Goal: Task Accomplishment & Management: Use online tool/utility

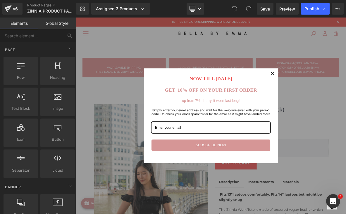
click at [331, 93] on icon "close icon" at bounding box center [333, 91] width 5 height 5
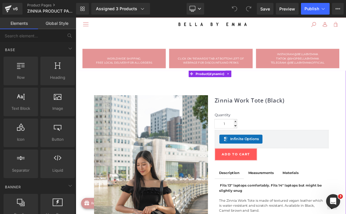
scroll to position [36, 0]
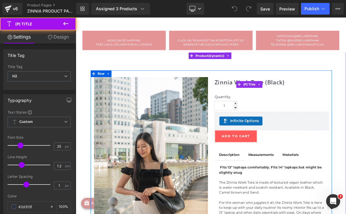
click at [284, 100] on link "Zinnia Work Tote (Black)" at bounding box center [304, 102] width 92 height 9
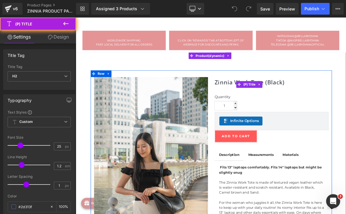
click at [270, 98] on link "Zinnia Work Tote (Black)" at bounding box center [304, 102] width 92 height 9
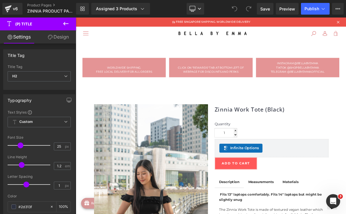
scroll to position [0, 0]
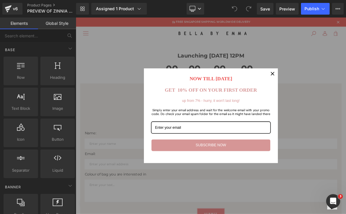
click at [334, 90] on icon "close icon" at bounding box center [333, 91] width 5 height 5
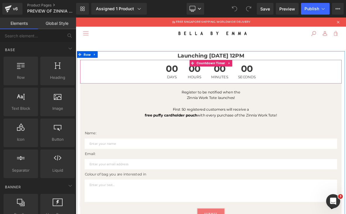
scroll to position [13, 0]
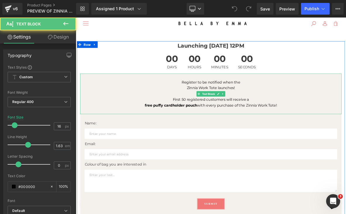
click at [252, 108] on p "Zinnia Work Tote launches!" at bounding box center [253, 110] width 342 height 8
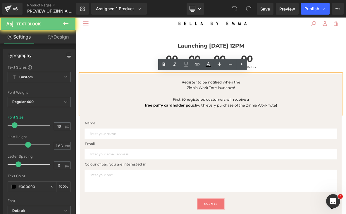
click at [253, 109] on p "Zinnia Work Tote launches!" at bounding box center [253, 110] width 342 height 8
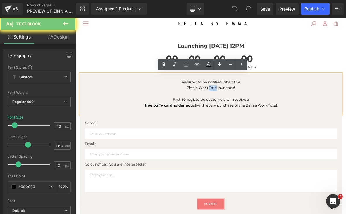
click at [253, 109] on p "Zinnia Work Tote launches!" at bounding box center [253, 110] width 342 height 8
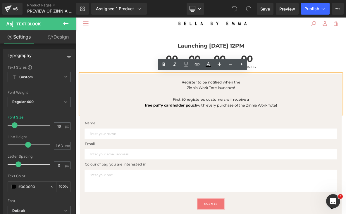
click at [246, 109] on p "Zinnia Work Tote launches!" at bounding box center [253, 110] width 342 height 8
drag, startPoint x: 220, startPoint y: 108, endPoint x: 260, endPoint y: 108, distance: 40.1
click at [260, 108] on p "Zinnia Work Tote launches!" at bounding box center [253, 110] width 342 height 8
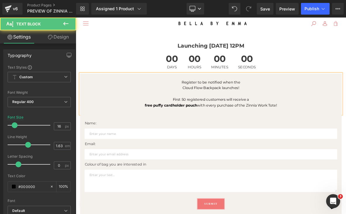
click at [268, 134] on p "free puffy cardholder pouch with every purchase of the Zinnia Work Tote!" at bounding box center [253, 133] width 342 height 8
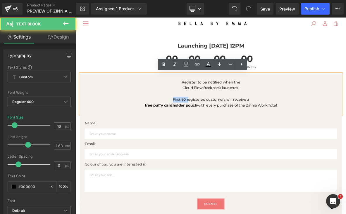
drag, startPoint x: 222, startPoint y: 124, endPoint x: 194, endPoint y: 124, distance: 28.1
click at [194, 124] on p "First 50 registered customers will receive a" at bounding box center [253, 125] width 342 height 8
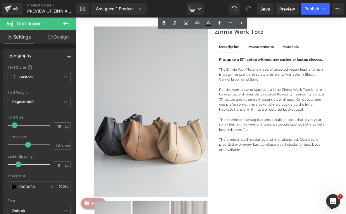
scroll to position [272, 0]
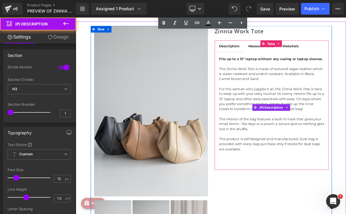
click at [290, 90] on p "The Zinnia Work Tote is made of textured vegan leather which is water-resistant…" at bounding box center [333, 92] width 138 height 20
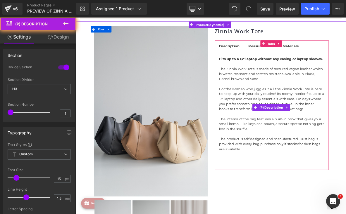
click at [290, 90] on p "The Zinnia Work Tote is made of textured vegan leather which is water-resistant…" at bounding box center [333, 92] width 138 height 20
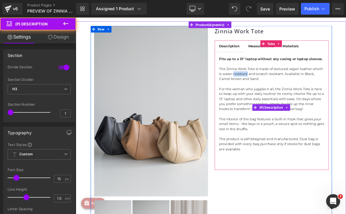
click at [290, 90] on p "The Zinnia Work Tote is made of textured vegan leather which is water-resistant…" at bounding box center [333, 92] width 138 height 20
click at [299, 92] on p "The Zinnia Work Tote is made of textured vegan leather which is water-resistant…" at bounding box center [333, 92] width 138 height 20
click at [322, 99] on p "The Zinnia Work Tote is made of textured vegan leather which is water-resistant…" at bounding box center [333, 92] width 138 height 20
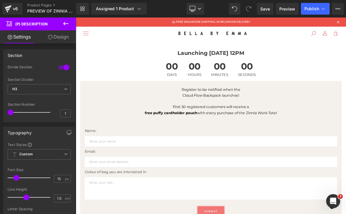
scroll to position [11, 0]
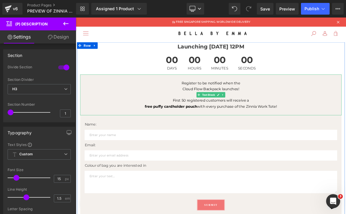
click at [220, 124] on p "First 50 registered customers will receive a" at bounding box center [253, 127] width 342 height 8
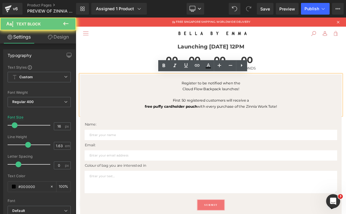
click at [220, 126] on p "First 50 registered customers will receive a" at bounding box center [253, 127] width 342 height 8
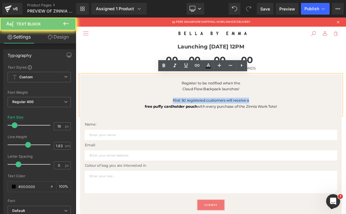
click at [220, 126] on p "First 50 registered customers will receive a" at bounding box center [253, 127] width 342 height 8
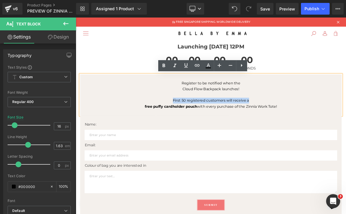
click at [225, 130] on p "First 50 registered customers will receive a" at bounding box center [253, 127] width 342 height 8
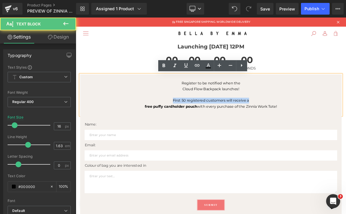
click at [225, 130] on p "First 50 registered customers will receive a" at bounding box center [253, 127] width 342 height 8
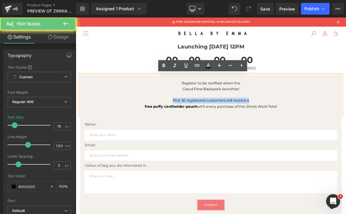
click at [225, 130] on p "First 50 registered customers will receive a" at bounding box center [253, 127] width 342 height 8
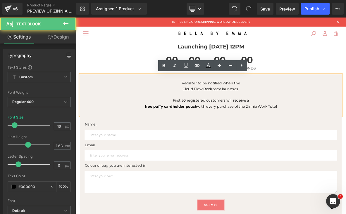
click at [232, 135] on strong "free puffy cardholder pouch" at bounding box center [200, 135] width 69 height 6
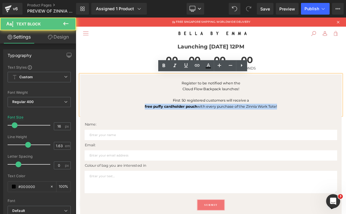
click at [232, 135] on strong "free puffy cardholder pouch" at bounding box center [200, 135] width 69 height 6
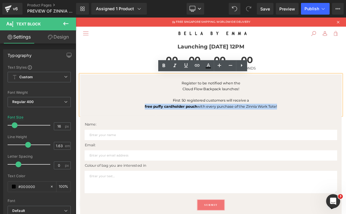
click at [232, 134] on strong "free puffy cardholder pouch" at bounding box center [200, 135] width 69 height 6
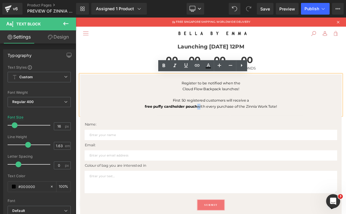
click at [232, 134] on strong "free puffy cardholder pouch" at bounding box center [200, 135] width 69 height 6
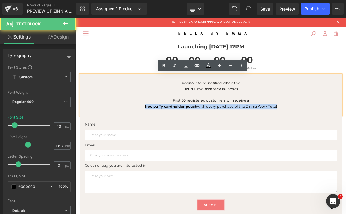
click at [232, 134] on strong "free puffy cardholder pouch" at bounding box center [200, 135] width 69 height 6
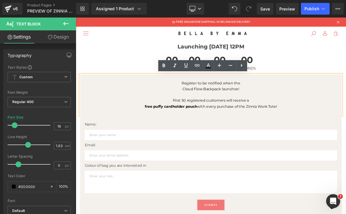
click at [222, 126] on p "First 50 registered customers will receive a" at bounding box center [253, 127] width 342 height 8
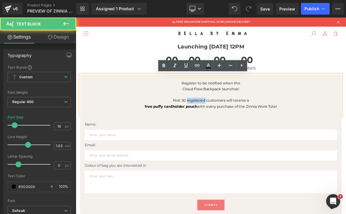
click at [222, 126] on p "First 50 registered customers will receive a" at bounding box center [253, 127] width 342 height 8
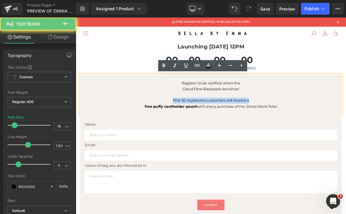
click at [222, 126] on p "First 50 registered customers will receive a" at bounding box center [253, 127] width 342 height 8
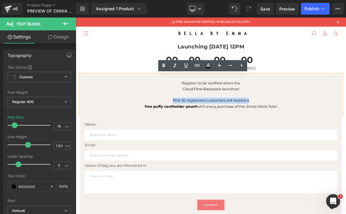
click at [222, 126] on p "First 50 registered customers will receive a" at bounding box center [253, 127] width 342 height 8
click at [231, 126] on p "First 50 registered customers will receive a" at bounding box center [253, 127] width 342 height 8
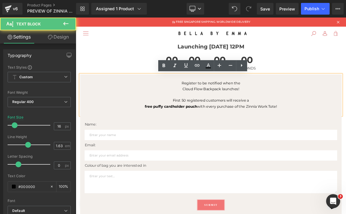
click at [231, 126] on p "First 50 registered customers will receive a" at bounding box center [253, 127] width 342 height 8
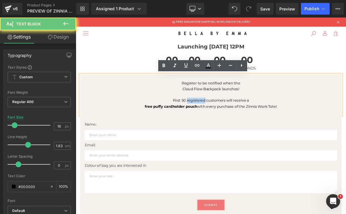
click at [231, 126] on p "First 50 registered customers will receive a" at bounding box center [253, 127] width 342 height 8
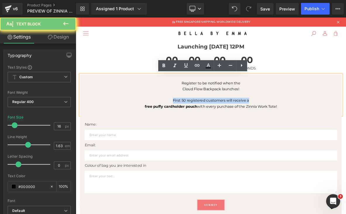
click at [231, 126] on p "First 50 registered customers will receive a" at bounding box center [253, 127] width 342 height 8
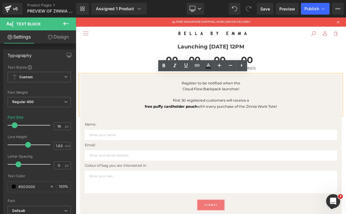
click at [231, 126] on p "First 50 registered customers will receive a" at bounding box center [253, 127] width 342 height 8
drag, startPoint x: 211, startPoint y: 101, endPoint x: 294, endPoint y: 100, distance: 83.1
click at [295, 101] on p "Register to be notified when the" at bounding box center [253, 104] width 342 height 8
click at [294, 100] on p "Register to be notified when the" at bounding box center [253, 104] width 342 height 8
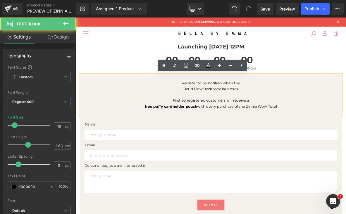
click at [211, 103] on p "Register to be notified when the" at bounding box center [253, 104] width 342 height 8
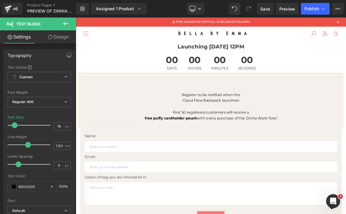
click at [253, 97] on p at bounding box center [253, 96] width 342 height 8
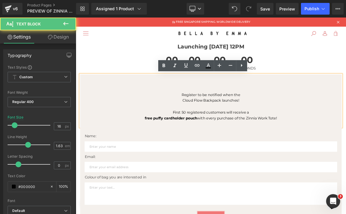
click at [254, 103] on p at bounding box center [253, 104] width 342 height 8
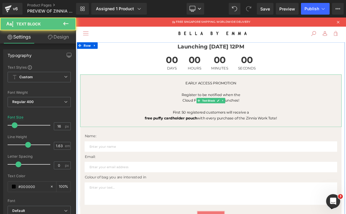
click at [272, 105] on p "EARLY ACCESS PROMOTION" at bounding box center [253, 104] width 342 height 8
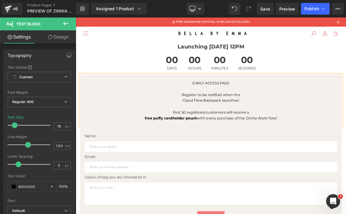
click at [259, 104] on p "EARLY ACCESS PASS" at bounding box center [253, 104] width 342 height 8
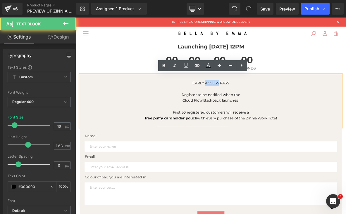
click at [259, 104] on p "EARLY ACCESS PASS" at bounding box center [253, 104] width 342 height 8
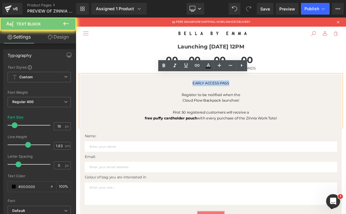
click at [259, 104] on p "EARLY ACCESS PASS" at bounding box center [253, 104] width 342 height 8
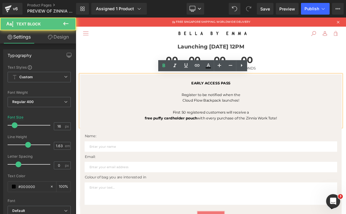
click at [281, 107] on p "EARLY ACCESS PASS" at bounding box center [253, 104] width 342 height 8
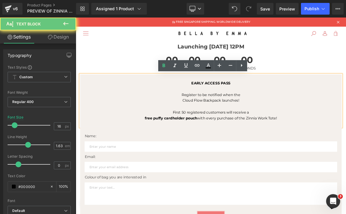
click at [295, 113] on p at bounding box center [253, 112] width 342 height 8
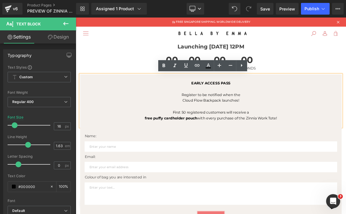
click at [271, 108] on p at bounding box center [253, 112] width 342 height 8
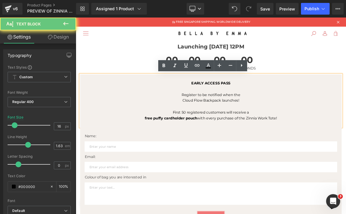
click at [271, 103] on strong "EARLY ACCESS PASS" at bounding box center [252, 104] width 51 height 6
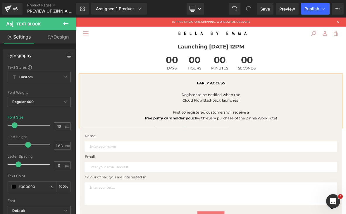
click at [244, 123] on p "Cloud Flow Backpack launches!" at bounding box center [253, 127] width 342 height 8
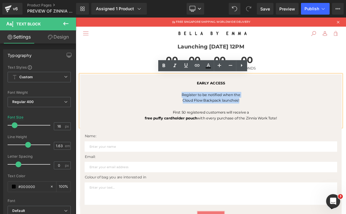
drag, startPoint x: 213, startPoint y: 118, endPoint x: 298, endPoint y: 129, distance: 85.5
click at [298, 129] on div "EARLY ACCESS Register to be notified when the Cloud Flow Backpack launches! Fir…" at bounding box center [253, 126] width 342 height 69
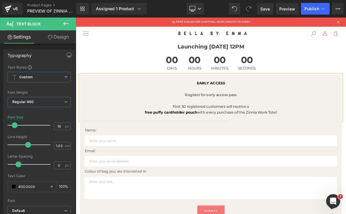
click at [235, 120] on p "Register for early access pass" at bounding box center [253, 119] width 342 height 8
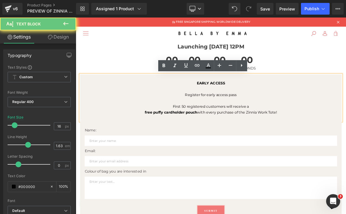
click at [230, 119] on p "Register for early access pass" at bounding box center [253, 119] width 342 height 8
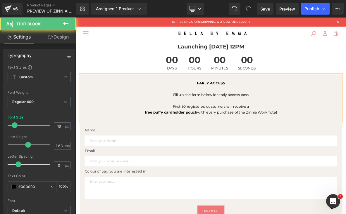
click at [303, 122] on p "Fill up the form below for early access pass" at bounding box center [253, 119] width 342 height 8
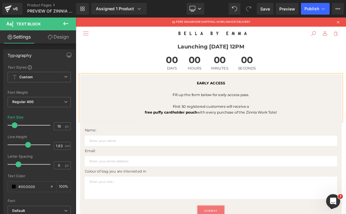
drag, startPoint x: 200, startPoint y: 134, endPoint x: 264, endPoint y: 145, distance: 64.4
click at [264, 145] on div "EARLY ACCESS Fill up the form below for early access pass. First 50 registered …" at bounding box center [253, 122] width 342 height 61
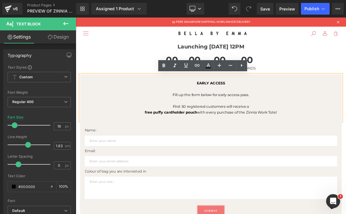
click at [269, 108] on p at bounding box center [253, 112] width 342 height 8
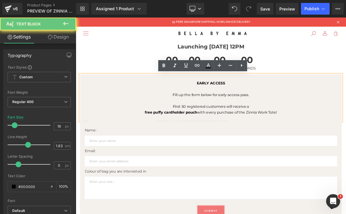
click at [275, 104] on p "EARLY ACCESS" at bounding box center [253, 104] width 342 height 8
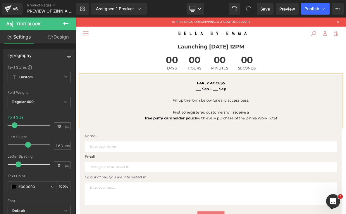
click at [240, 112] on strong "___ Sep - ___ Sep" at bounding box center [253, 112] width 40 height 6
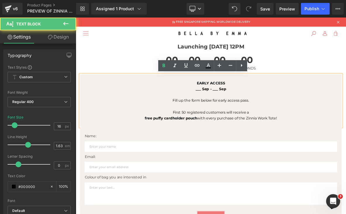
click at [259, 128] on p "Fill up the form below for early access pass." at bounding box center [253, 127] width 342 height 8
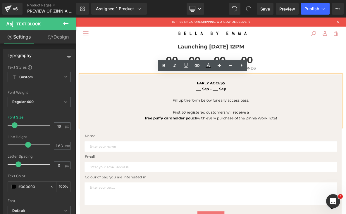
click at [304, 124] on p "Fill up the form below for early access pass." at bounding box center [253, 127] width 342 height 8
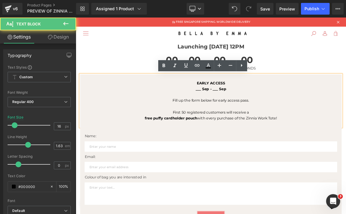
click at [267, 100] on p "EARLY ACCESS" at bounding box center [253, 104] width 342 height 8
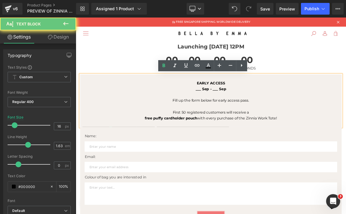
click at [275, 104] on p "EARLY ACCESS" at bounding box center [253, 104] width 342 height 8
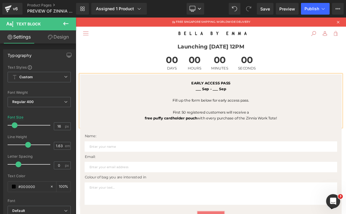
click at [227, 128] on p "Fill up the form below for early access pass." at bounding box center [253, 127] width 342 height 8
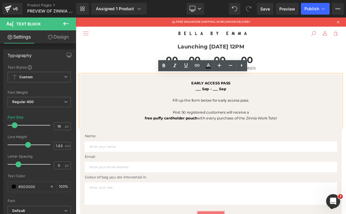
drag, startPoint x: 200, startPoint y: 141, endPoint x: 344, endPoint y: 148, distance: 143.9
click at [344, 149] on div "EARLY ACCESS PASS ___ Sep - ___ Sep Fill up the form below for early access pas…" at bounding box center [253, 126] width 342 height 69
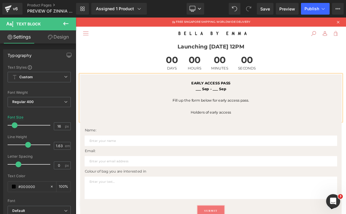
click at [278, 145] on p "Holders of early access" at bounding box center [253, 142] width 342 height 8
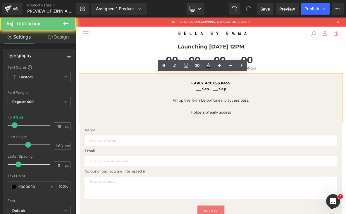
click at [280, 143] on p "Holders of early access" at bounding box center [253, 142] width 342 height 8
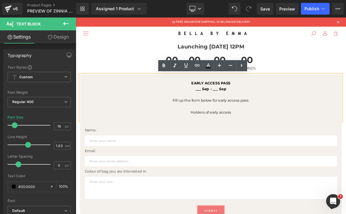
click at [265, 146] on p at bounding box center [253, 150] width 342 height 8
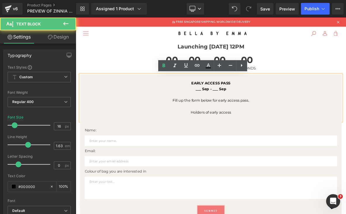
click at [265, 142] on p "Holders of early access" at bounding box center [253, 142] width 342 height 8
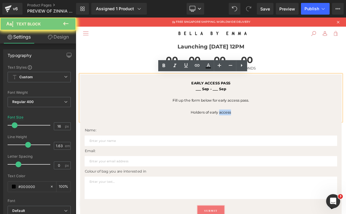
click at [265, 142] on p "Holders of early access" at bounding box center [253, 142] width 342 height 8
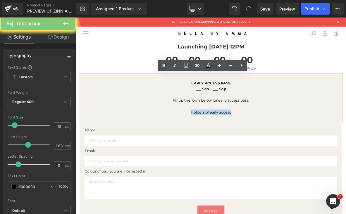
click at [265, 142] on p "Holders of early access" at bounding box center [253, 142] width 342 height 8
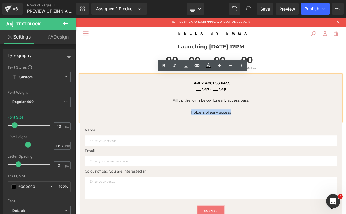
copy p "Holders of early access"
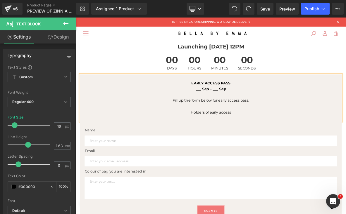
click at [267, 142] on p "Holders of early access" at bounding box center [253, 142] width 342 height 8
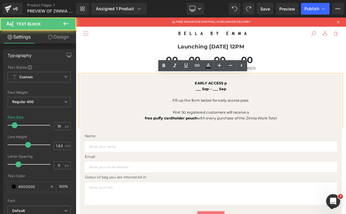
click at [271, 145] on p "First 50 registered customers will receive a" at bounding box center [253, 142] width 342 height 8
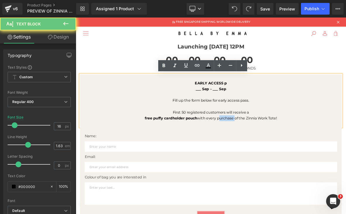
click at [271, 146] on p "free puffy cardholder pouch with every purchase of the Zinnia Work Tote!" at bounding box center [253, 150] width 342 height 8
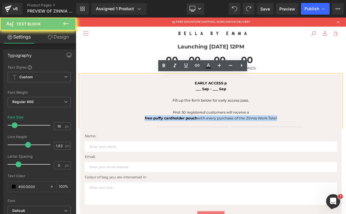
click at [271, 146] on p "free puffy cardholder pouch with every purchase of the Zinnia Work Tote!" at bounding box center [253, 150] width 342 height 8
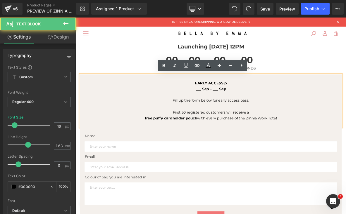
click at [269, 143] on p "First 50 registered customers will receive a" at bounding box center [253, 142] width 342 height 8
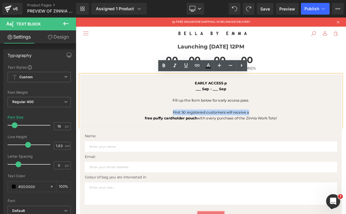
click at [269, 143] on p "First 50 registered customers will receive a" at bounding box center [253, 142] width 342 height 8
click at [336, 148] on p "free puffy cardholder pouch with every purchase of the Zinnia Work Tote!" at bounding box center [253, 150] width 342 height 8
drag, startPoint x: 342, startPoint y: 149, endPoint x: 191, endPoint y: 140, distance: 151.2
click at [191, 140] on div "EARLY ACCESS p ___ Sep - ___ Sep Fill up the form below for early access pass. …" at bounding box center [253, 126] width 342 height 69
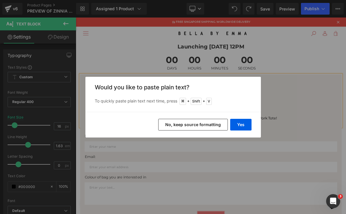
click at [201, 127] on button "No, keep source formatting" at bounding box center [193, 125] width 70 height 12
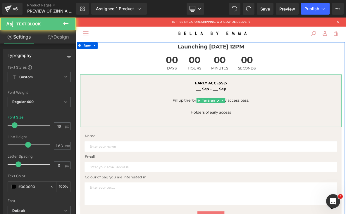
click at [285, 141] on p "Holders of early access" at bounding box center [253, 142] width 342 height 8
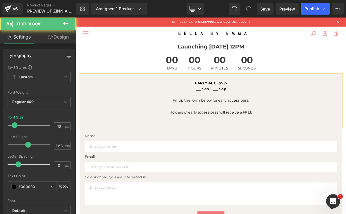
click at [311, 142] on p "Holders of early access pass will receive a FREE" at bounding box center [253, 142] width 342 height 8
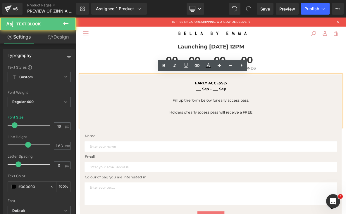
click at [306, 138] on div "EARLY ACCESS p ___ Sep - ___ Sep Fill up the form below for early access pass. …" at bounding box center [253, 126] width 342 height 69
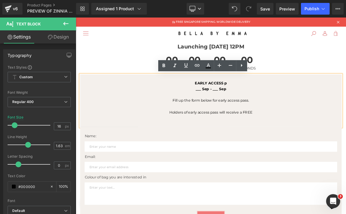
click at [312, 144] on p "Holders of early access pass will receive a FREE" at bounding box center [253, 142] width 342 height 8
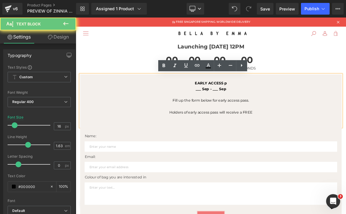
click at [309, 138] on p at bounding box center [253, 135] width 342 height 8
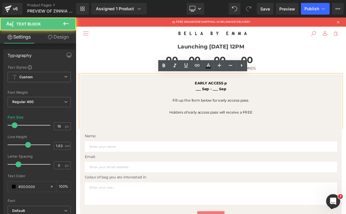
click at [309, 138] on p at bounding box center [253, 135] width 342 height 8
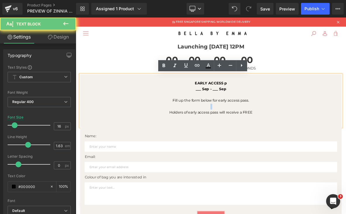
click at [309, 138] on p at bounding box center [253, 135] width 342 height 8
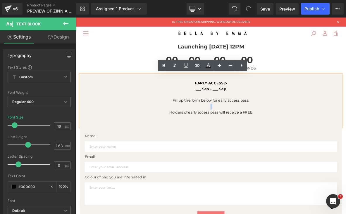
click at [311, 138] on p at bounding box center [253, 135] width 342 height 8
click at [314, 140] on p "Holders of early access pass will receive a FREE" at bounding box center [253, 142] width 342 height 8
click at [262, 145] on p "Holders of early access pass will receive a FREE" at bounding box center [253, 142] width 342 height 8
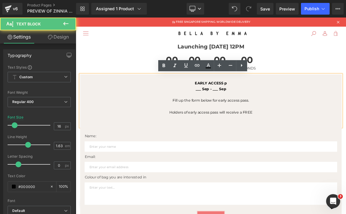
click at [262, 145] on p "Holders of early access pass will receive a FREE" at bounding box center [253, 142] width 342 height 8
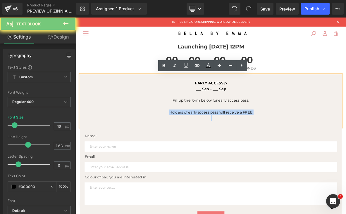
click at [262, 145] on p "Holders of early access pass will receive a FREE" at bounding box center [253, 142] width 342 height 8
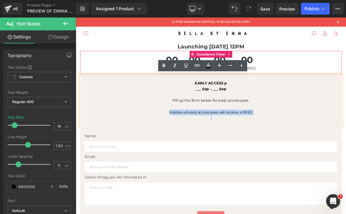
copy p "Holders of early access pass will receive a FREE"
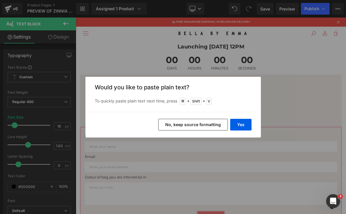
click at [212, 127] on button "No, keep source formatting" at bounding box center [193, 125] width 70 height 12
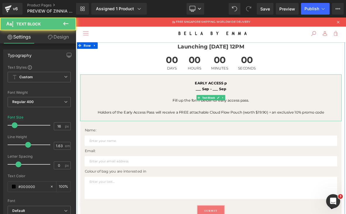
click at [211, 142] on span "Holders of the Early Access Pass will receive a FREE attachable Cloud Flow Pouc…" at bounding box center [252, 142] width 297 height 6
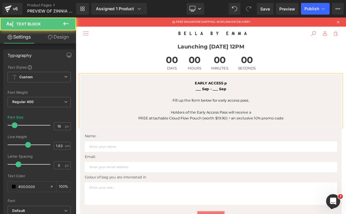
click at [164, 150] on span "FREE attachable Cloud Flow Pouch (worth $19.90) + an exclusive 10% promo code" at bounding box center [253, 150] width 190 height 6
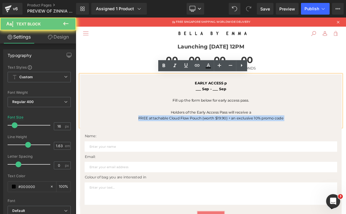
click at [164, 150] on span "FREE attachable Cloud Flow Pouch (worth $19.90) + an exclusive 10% promo code" at bounding box center [253, 150] width 190 height 6
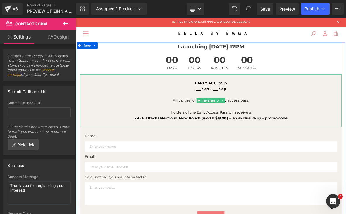
click at [274, 105] on p "EARLY ACCESS p" at bounding box center [253, 104] width 342 height 8
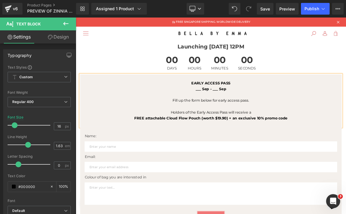
click at [268, 128] on p "Fill up the form below for early access pass." at bounding box center [253, 127] width 342 height 8
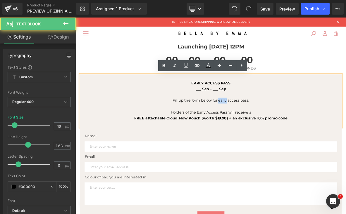
click at [268, 128] on p "Fill up the form below for early access pass." at bounding box center [253, 127] width 342 height 8
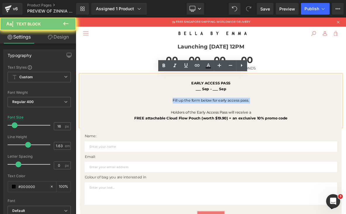
click at [268, 128] on p "Fill up the form below for early access pass." at bounding box center [253, 127] width 342 height 8
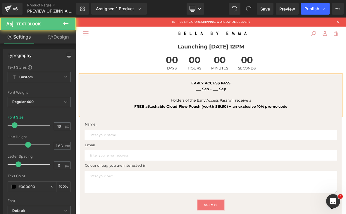
click at [346, 131] on p "FREE attachable Cloud Flow Pouch (worth $19.90) + an exclusive 10% promo code" at bounding box center [253, 135] width 342 height 8
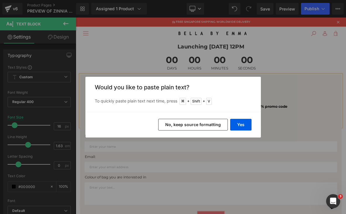
click at [221, 116] on div "Yes No, keep source formatting" at bounding box center [173, 125] width 176 height 26
click at [221, 128] on button "No, keep source formatting" at bounding box center [193, 125] width 70 height 12
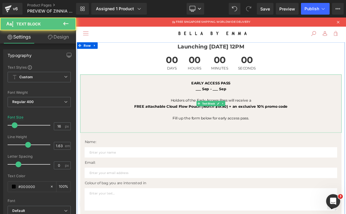
click at [316, 166] on p at bounding box center [253, 165] width 342 height 8
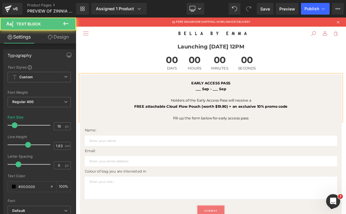
click at [289, 144] on p at bounding box center [253, 142] width 342 height 8
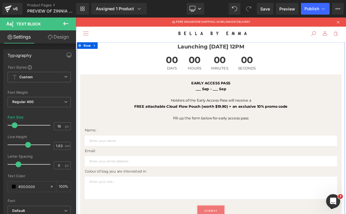
click at [304, 147] on p "Fill up the form below for early access pass" at bounding box center [253, 150] width 342 height 8
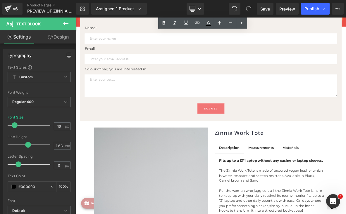
scroll to position [99, 0]
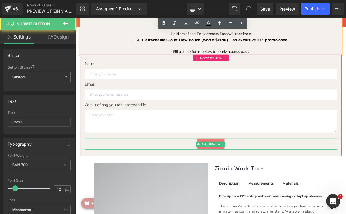
click at [315, 190] on div at bounding box center [252, 190] width 331 height 1
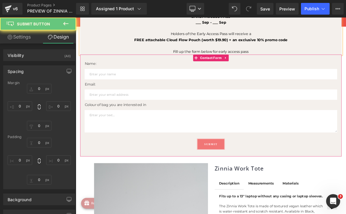
click at [318, 195] on div "Name: Text Block Text Field Email: Text Block Email Field Colour of bag you are…" at bounding box center [253, 133] width 342 height 134
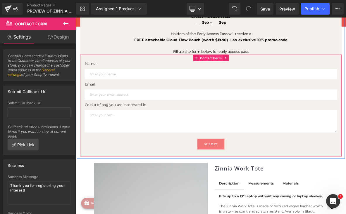
click at [246, 70] on span "Contact Form" at bounding box center [252, 70] width 31 height 9
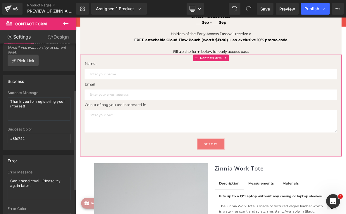
scroll to position [85, 0]
drag, startPoint x: 35, startPoint y: 111, endPoint x: 5, endPoint y: 103, distance: 31.6
click at [5, 104] on div "Success Message Thank you for registering your interest! #81d742 Success Color …" at bounding box center [39, 119] width 71 height 59
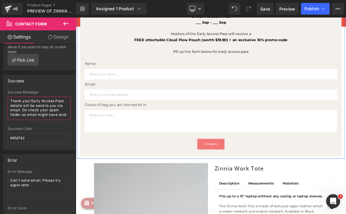
scroll to position [1, 0]
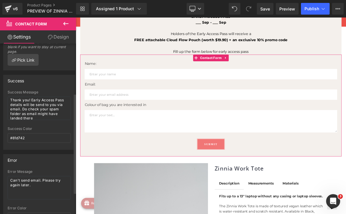
click at [62, 131] on div "Success Color" at bounding box center [39, 129] width 63 height 4
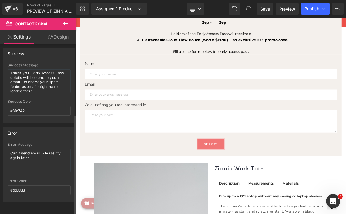
scroll to position [121, 0]
click at [40, 156] on textarea "Can't send email. Please try again later." at bounding box center [39, 160] width 63 height 23
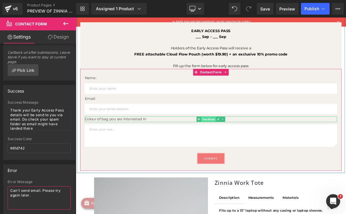
scroll to position [78, 0]
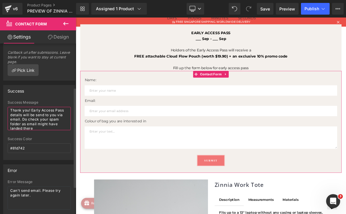
drag, startPoint x: 32, startPoint y: 114, endPoint x: 5, endPoint y: 111, distance: 26.5
click at [5, 111] on div "Thank you! Earl Success Message Thank you! Early Access Pass details will be se…" at bounding box center [39, 130] width 71 height 59
type textarea "Early Access Pass details will be send to you via email. Do check your spam fol…"
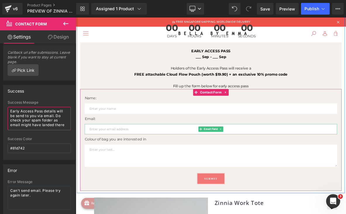
scroll to position [50, 0]
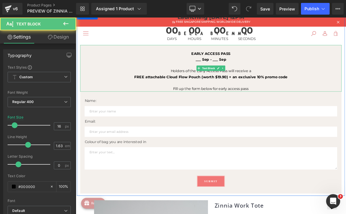
click at [293, 103] on p at bounding box center [253, 103] width 342 height 8
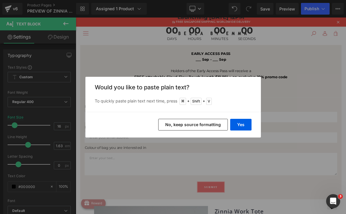
click at [199, 121] on button "No, keep source formatting" at bounding box center [193, 125] width 70 height 12
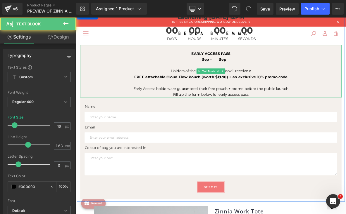
click at [346, 110] on p "Early Access holders are guaranteed their free pouch + promo before the public …" at bounding box center [253, 111] width 342 height 8
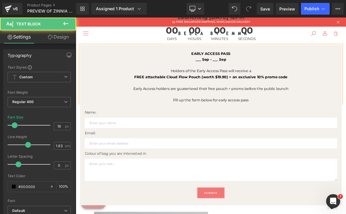
click at [243, 109] on span "Early Access holders are guaranteed their free pouch + promo before the public …" at bounding box center [252, 111] width 203 height 6
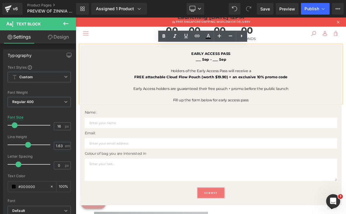
click at [235, 110] on span "Early Access holders are guaranteed their free pouch + promo before the public …" at bounding box center [252, 111] width 203 height 6
click at [236, 110] on span "Early Access holders are guaranteed their free pouch + promo before the public …" at bounding box center [252, 111] width 203 height 6
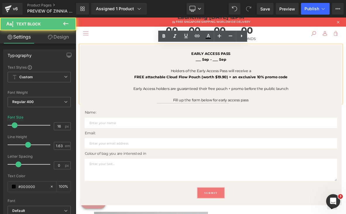
click at [236, 109] on span "Early Access holders are guaranteed their free pouch + promo before the public …" at bounding box center [252, 111] width 203 height 6
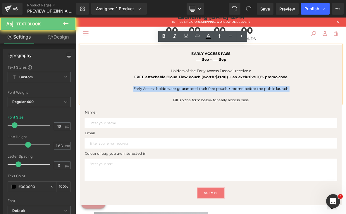
click at [236, 109] on span "Early Access holders are guaranteed their free pouch + promo before the public …" at bounding box center [252, 111] width 203 height 6
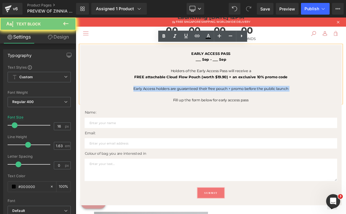
copy p "Early Access holders are guaranteed their free pouch + promo before the public …"
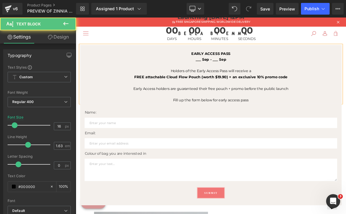
click at [309, 110] on span "Early Access holders are guaranteed their free pouch + promo before the public …" at bounding box center [252, 111] width 203 height 6
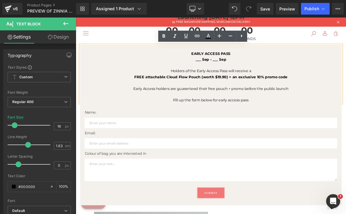
click at [243, 110] on span "Early Access holders are guaranteed their free pouch + promo before the public …" at bounding box center [252, 111] width 203 height 6
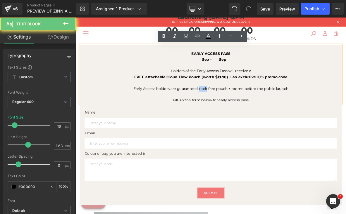
click at [243, 110] on span "Early Access holders are guaranteed their free pouch + promo before the public …" at bounding box center [252, 111] width 203 height 6
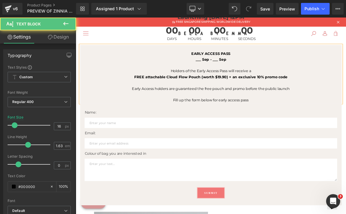
click at [296, 111] on span "Early Access holders are guaranteed the free pouch and promo before the public …" at bounding box center [253, 111] width 207 height 6
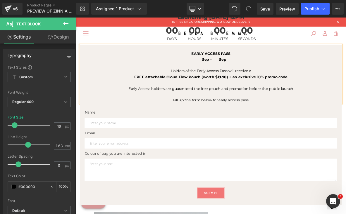
click at [346, 110] on p "Early Access holders are guaranteed the free pouch and promotion before the pub…" at bounding box center [253, 111] width 342 height 8
click at [145, 111] on span "Early Access holders are guaranteed the free pouch and promotion before the pub…" at bounding box center [253, 111] width 217 height 6
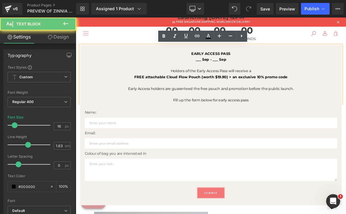
click at [143, 110] on p "Early Access holders are guaranteed the free pouch and promotion before the pub…" at bounding box center [253, 111] width 342 height 8
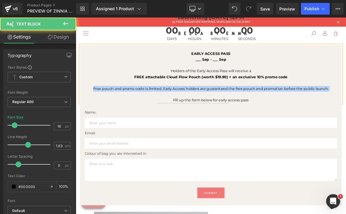
drag, startPoint x: 96, startPoint y: 109, endPoint x: 422, endPoint y: 117, distance: 326.3
click at [346, 117] on div "EARLY ACCESS PASS ___ Sep - ___ Sep Holders of the Early Access Pass will recei…" at bounding box center [253, 92] width 342 height 76
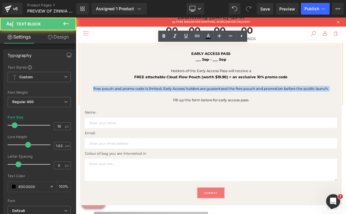
copy p "Free pouch and promo code is limited. Early Access holders are guaranteed the f…"
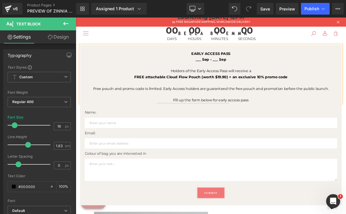
click at [171, 108] on span "Free pouch and promo code is limited. Early Access holders are guaranteed the f…" at bounding box center [253, 111] width 308 height 6
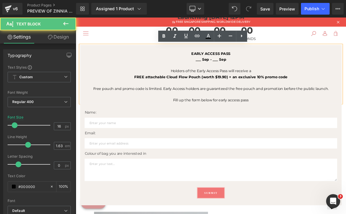
click at [176, 109] on span "Free pouch and promo code is limited. Early Access holders are guaranteed the f…" at bounding box center [253, 111] width 308 height 6
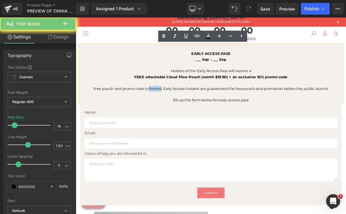
click at [176, 109] on span "Free pouch and promo code is limited. Early Access holders are guaranteed the f…" at bounding box center [253, 111] width 308 height 6
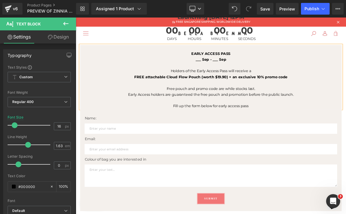
click at [292, 118] on span "Early Access holders are guaranteed the free pouch and promotion before the pub…" at bounding box center [253, 119] width 217 height 6
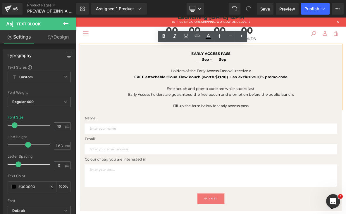
click at [344, 126] on p at bounding box center [253, 126] width 342 height 8
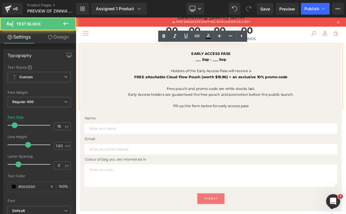
click at [346, 119] on p "Early Access holders are guaranteed the free pouch and promotion before the pub…" at bounding box center [253, 119] width 342 height 8
click at [346, 137] on p "Fill up the form below for early access pass" at bounding box center [253, 134] width 342 height 8
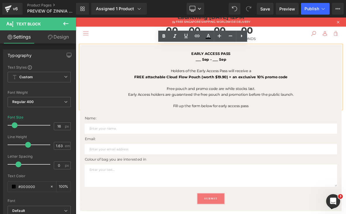
click at [346, 134] on p "Fill up the form below for early access pass" at bounding box center [253, 134] width 342 height 8
drag, startPoint x: 361, startPoint y: 118, endPoint x: 302, endPoint y: 116, distance: 59.4
click at [302, 116] on p "Early Access holders are guaranteed the free pouch and promotion before the pub…" at bounding box center [253, 119] width 342 height 8
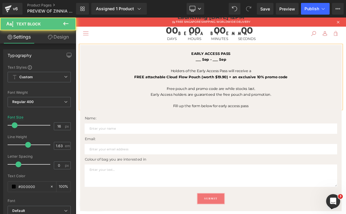
click at [308, 133] on p "Fill up the form below for early access pass" at bounding box center [253, 134] width 342 height 8
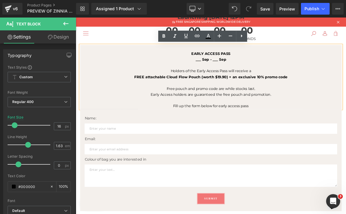
click at [295, 132] on p "Fill up the form below for early access pass" at bounding box center [253, 134] width 342 height 8
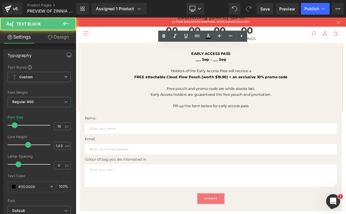
click at [315, 133] on p "Fill up the form below for early access pass" at bounding box center [253, 134] width 342 height 8
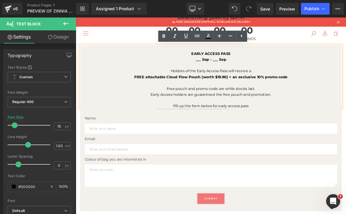
click at [315, 133] on p "Fill up the form below for early access pass" at bounding box center [253, 134] width 342 height 8
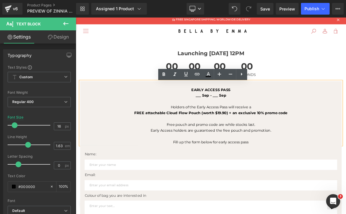
scroll to position [0, 0]
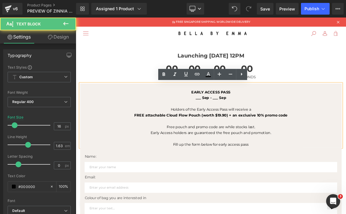
click at [255, 114] on strong "EARLY ACCESS PASS" at bounding box center [252, 116] width 51 height 6
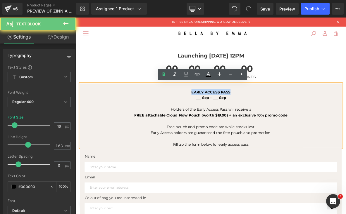
click at [255, 114] on strong "EARLY ACCESS PASS" at bounding box center [252, 116] width 51 height 6
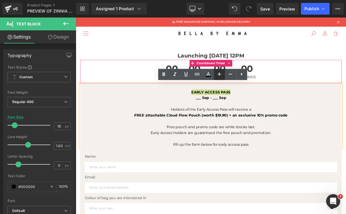
click at [219, 75] on icon at bounding box center [219, 74] width 7 height 7
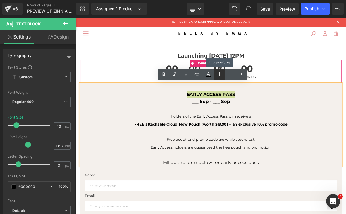
click at [219, 75] on icon at bounding box center [219, 74] width 7 height 7
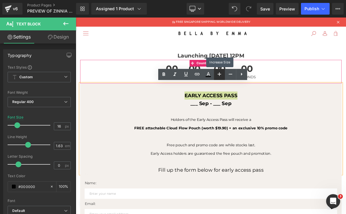
click at [219, 75] on icon at bounding box center [219, 74] width 7 height 7
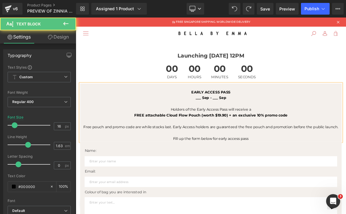
click at [266, 116] on strong "EARLY ACCESS PASS" at bounding box center [252, 116] width 51 height 6
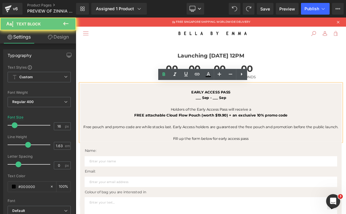
click at [265, 114] on strong "EARLY ACCESS PASS" at bounding box center [252, 116] width 51 height 6
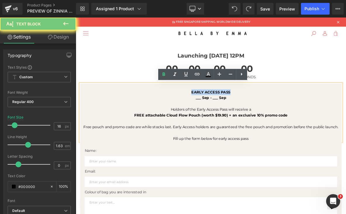
click at [265, 114] on strong "EARLY ACCESS PASS" at bounding box center [252, 116] width 51 height 6
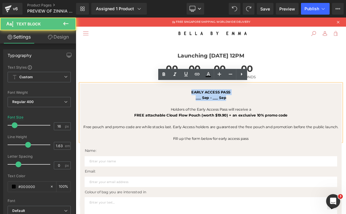
drag, startPoint x: 277, startPoint y: 124, endPoint x: 221, endPoint y: 114, distance: 57.3
click at [221, 115] on div "EARLY ACCESS PASS ___ Sep - ___ Sep Holders of the Early Access Pass will recei…" at bounding box center [253, 142] width 342 height 76
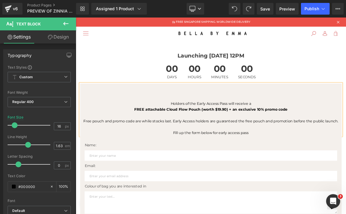
click at [195, 130] on p "Holders of the Early Access Pass will receive a" at bounding box center [253, 131] width 342 height 8
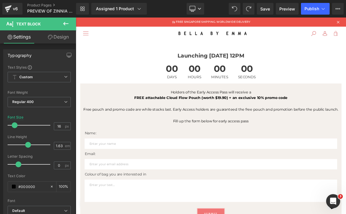
click at [68, 25] on icon at bounding box center [65, 23] width 7 height 7
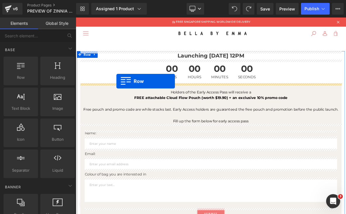
drag, startPoint x: 97, startPoint y: 96, endPoint x: 129, endPoint y: 101, distance: 32.9
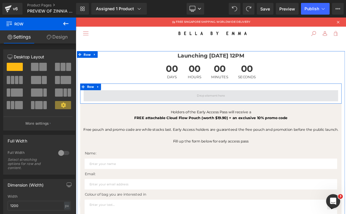
click at [226, 120] on span at bounding box center [253, 120] width 334 height 15
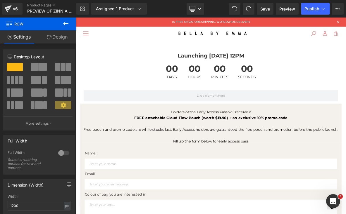
click at [65, 22] on icon at bounding box center [65, 23] width 7 height 7
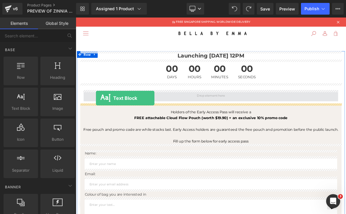
drag, startPoint x: 98, startPoint y: 120, endPoint x: 102, endPoint y: 123, distance: 4.3
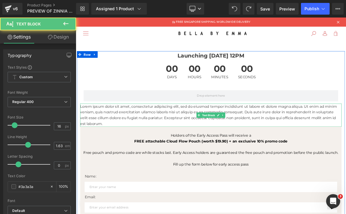
click at [114, 140] on p "Lorem ipsum dolor sit amet, consectetur adipiscing elit, sed do eiusmod tempor …" at bounding box center [253, 145] width 342 height 30
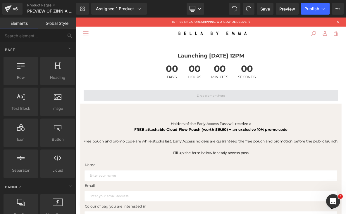
click at [115, 126] on span at bounding box center [253, 120] width 334 height 15
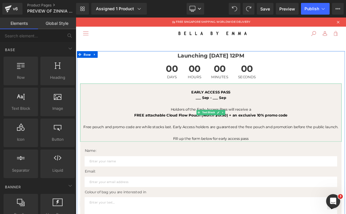
click at [120, 142] on p "FREE attachable Cloud Flow Pouch (worth $19.90) + an exclusive 10% promo code" at bounding box center [253, 146] width 342 height 8
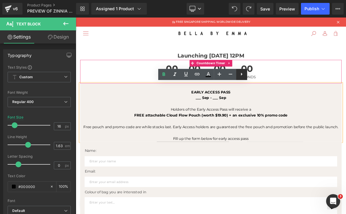
click at [240, 76] on icon at bounding box center [241, 74] width 7 height 7
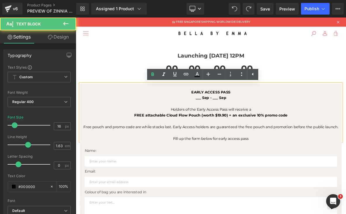
click at [188, 135] on p "Holders of the Early Access Pass will receive a" at bounding box center [253, 139] width 342 height 8
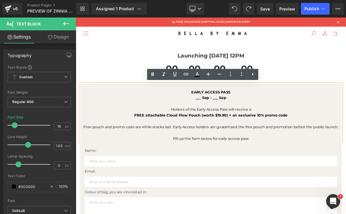
click at [140, 118] on p "EARLY ACCESS PASS" at bounding box center [253, 116] width 342 height 8
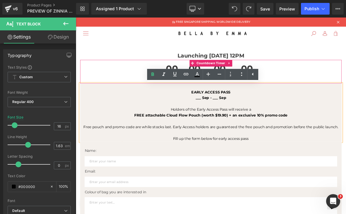
click at [138, 93] on div "00 Days 00 Hours 00 Minutes 00 Seconds" at bounding box center [253, 88] width 342 height 31
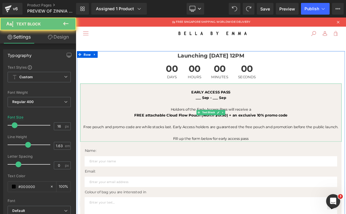
click at [138, 128] on p at bounding box center [253, 131] width 342 height 8
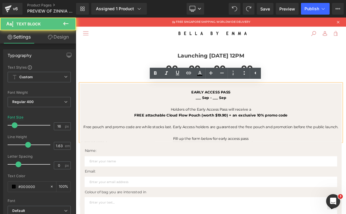
click at [346, 171] on p at bounding box center [253, 169] width 342 height 8
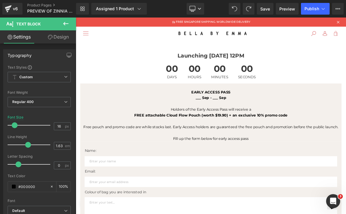
click at [65, 25] on icon at bounding box center [65, 24] width 5 height 4
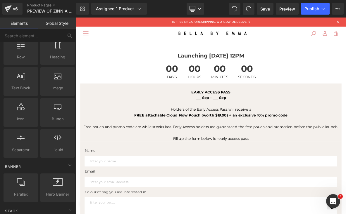
scroll to position [7, 0]
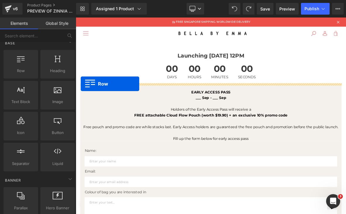
drag, startPoint x: 89, startPoint y: 82, endPoint x: 82, endPoint y: 104, distance: 24.0
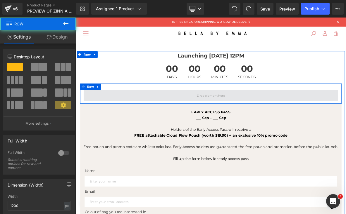
click at [115, 123] on span at bounding box center [253, 120] width 334 height 15
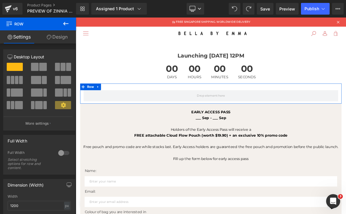
click at [61, 39] on link "Design" at bounding box center [57, 36] width 38 height 13
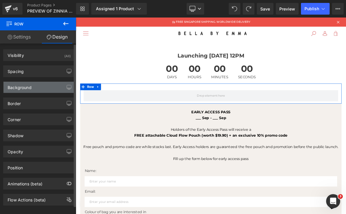
click at [48, 89] on div "Background" at bounding box center [39, 87] width 71 height 11
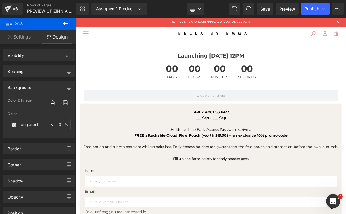
click at [139, 177] on p at bounding box center [253, 180] width 342 height 8
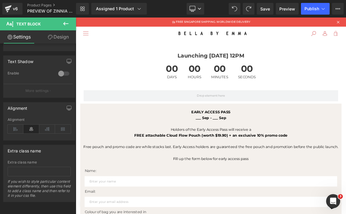
scroll to position [199, 0]
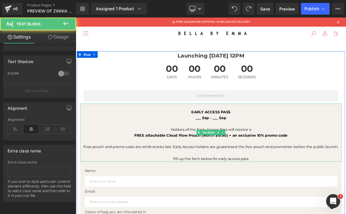
click at [105, 134] on p at bounding box center [253, 134] width 342 height 8
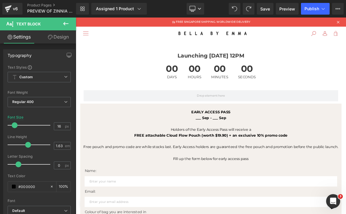
scroll to position [0, 0]
click at [54, 32] on link "Design" at bounding box center [58, 36] width 38 height 13
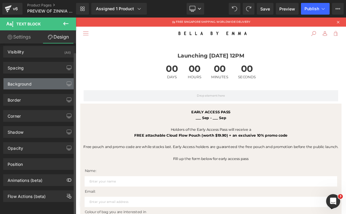
scroll to position [8, 0]
click at [25, 78] on div "Background" at bounding box center [20, 82] width 24 height 8
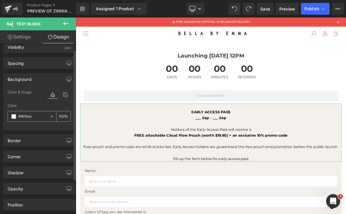
click at [26, 117] on input "#f4f0ec" at bounding box center [32, 117] width 29 height 6
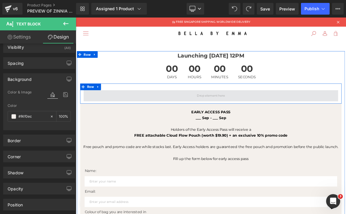
click at [114, 125] on span at bounding box center [253, 120] width 334 height 15
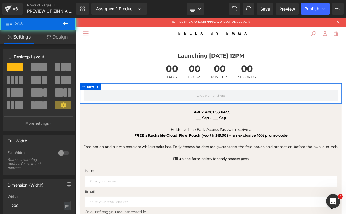
click at [59, 37] on link "Design" at bounding box center [57, 36] width 38 height 13
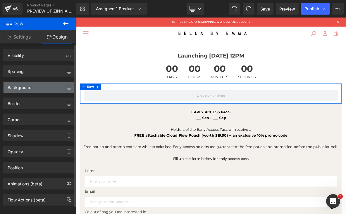
click at [20, 87] on div "Background" at bounding box center [20, 86] width 24 height 8
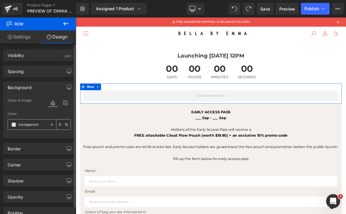
click at [19, 124] on input "text" at bounding box center [32, 125] width 29 height 6
paste input "#f4f0ec"
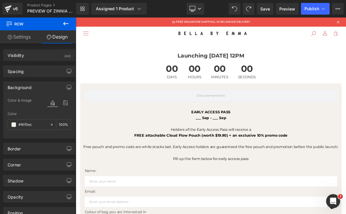
type input "#f4f0ec"
click at [69, 23] on button at bounding box center [66, 24] width 20 height 13
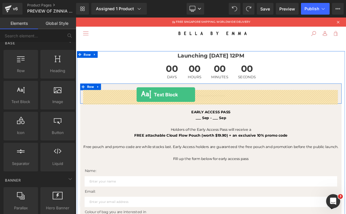
drag, startPoint x: 104, startPoint y: 112, endPoint x: 156, endPoint y: 119, distance: 52.2
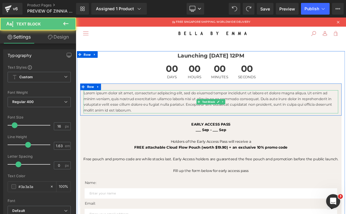
click at [239, 140] on p "Lorem ipsum dolor sit amet, consectetur adipiscing elit, sed do eiusmod tempor …" at bounding box center [253, 128] width 334 height 30
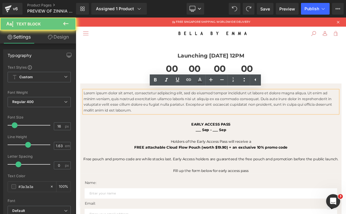
click at [239, 141] on p "Lorem ipsum dolor sit amet, consectetur adipiscing elit, sed do eiusmod tempor …" at bounding box center [253, 128] width 334 height 30
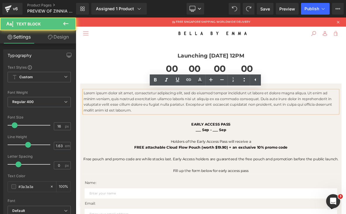
click at [239, 141] on p "Lorem ipsum dolor sit amet, consectetur adipiscing elit, sed do eiusmod tempor …" at bounding box center [253, 128] width 334 height 30
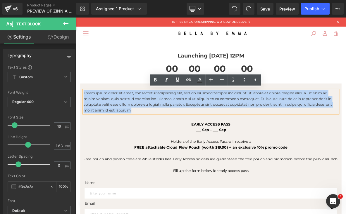
paste div
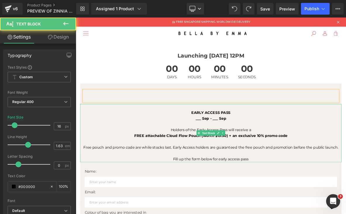
click at [284, 146] on p "___ Sep - ___ Sep" at bounding box center [253, 150] width 342 height 8
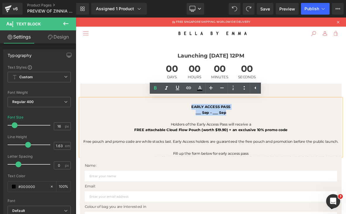
drag, startPoint x: 281, startPoint y: 144, endPoint x: 221, endPoint y: 132, distance: 60.7
click at [221, 132] on div "EARLY ACCESS PASS ___ Sep - ___ Sep Holders of the Early Access Pass will recei…" at bounding box center [253, 161] width 342 height 76
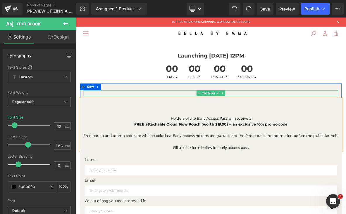
click at [202, 113] on div at bounding box center [253, 113] width 334 height 1
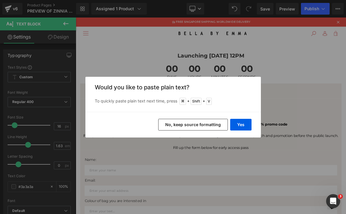
drag, startPoint x: 196, startPoint y: 124, endPoint x: 157, endPoint y: 140, distance: 41.5
click at [196, 124] on button "No, keep source formatting" at bounding box center [193, 125] width 70 height 12
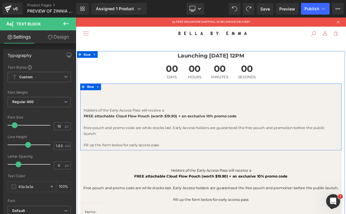
click at [200, 108] on div "Holders of the Early Access Pass will receive a FREE attachable Cloud Flow Pouc…" at bounding box center [253, 148] width 342 height 88
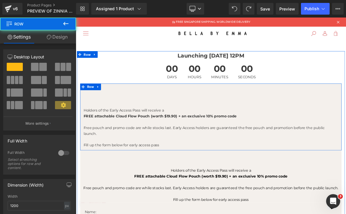
click at [200, 111] on div "Holders of the Early Access Pass will receive a FREE attachable Cloud Flow Pouc…" at bounding box center [253, 148] width 342 height 88
click at [200, 121] on p at bounding box center [253, 125] width 334 height 8
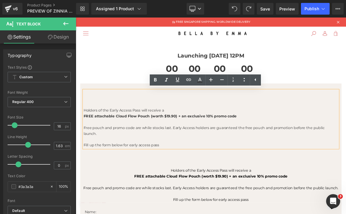
click at [160, 87] on ul "Text Color Highlight Color #333333" at bounding box center [205, 81] width 111 height 13
click at [139, 102] on div "00 Days 00 Hours 00 Minutes 00 Seconds" at bounding box center [253, 88] width 342 height 31
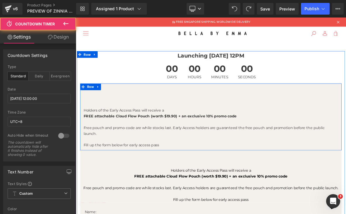
click at [140, 108] on div "Holders of the Early Access Pass will receive a FREE attachable Cloud Flow Pouc…" at bounding box center [253, 148] width 342 height 88
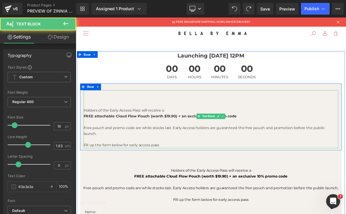
click at [140, 114] on p at bounding box center [253, 117] width 334 height 8
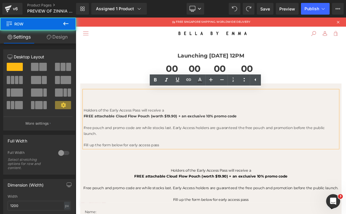
click at [136, 108] on div "Holders of the Early Access Pass will receive a FREE attachable Cloud Flow Pouc…" at bounding box center [253, 148] width 342 height 88
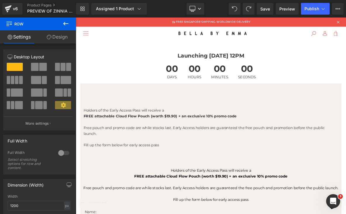
click at [135, 107] on div "Holders of the Early Access Pass will receive a FREE attachable Cloud Flow Pouc…" at bounding box center [253, 148] width 342 height 88
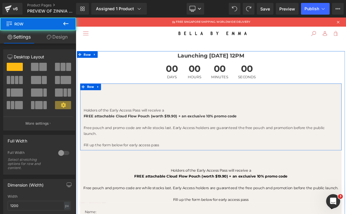
click at [136, 109] on div "Holders of the Early Access Pass will receive a FREE attachable Cloud Flow Pouc…" at bounding box center [253, 148] width 342 height 88
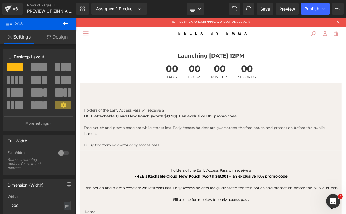
click at [66, 23] on icon at bounding box center [65, 23] width 7 height 7
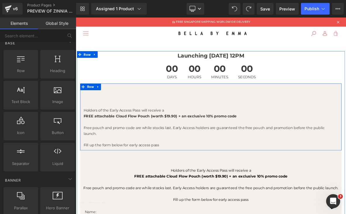
click at [117, 106] on div "Holders of the Early Access Pass will receive a FREE attachable Cloud Flow Pouc…" at bounding box center [253, 148] width 342 height 88
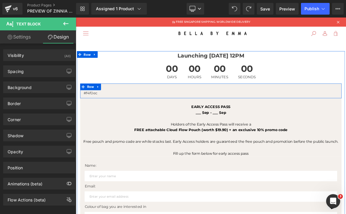
scroll to position [5, 0]
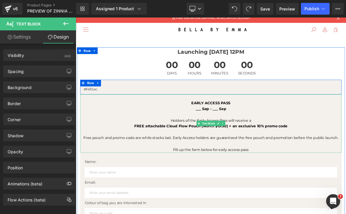
click at [259, 128] on strong "EARLY ACCESS PASS" at bounding box center [252, 130] width 51 height 6
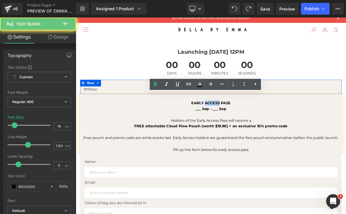
click at [259, 128] on strong "EARLY ACCESS PASS" at bounding box center [252, 130] width 51 height 6
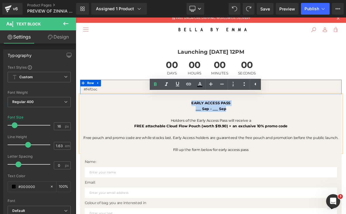
drag, startPoint x: 274, startPoint y: 137, endPoint x: 220, endPoint y: 129, distance: 54.5
click at [220, 129] on div "EARLY ACCESS PASS ___ Sep - ___ Sep Holders of the Early Access Pass will recei…" at bounding box center [253, 157] width 342 height 76
copy div "EARLY ACCESS PASS ___ Sep - ___ Sep"
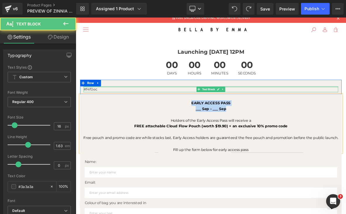
click at [131, 109] on div "#f4f0ec Text Block" at bounding box center [253, 112] width 334 height 8
click at [131, 109] on p "#f4f0ec" at bounding box center [253, 112] width 334 height 8
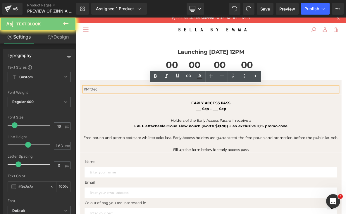
click at [130, 111] on p "#f4f0ec" at bounding box center [253, 112] width 334 height 8
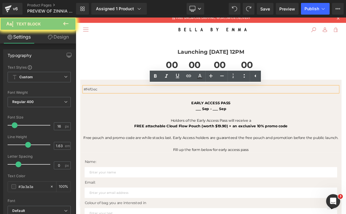
click at [130, 111] on p "#f4f0ec" at bounding box center [253, 112] width 334 height 8
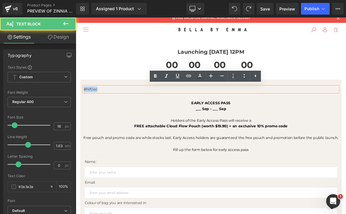
click at [130, 111] on p "#f4f0ec" at bounding box center [253, 112] width 334 height 8
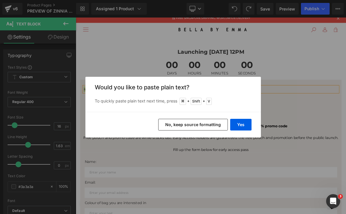
click at [174, 122] on button "No, keep source formatting" at bounding box center [193, 125] width 70 height 12
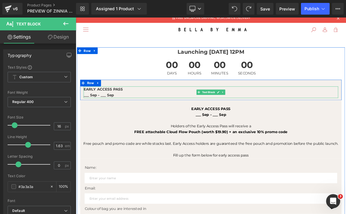
click at [118, 114] on p "EARLY ACCESS PASS" at bounding box center [253, 112] width 334 height 8
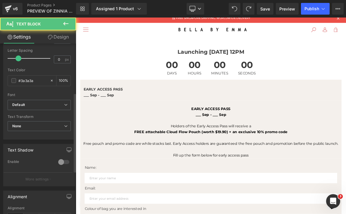
scroll to position [136, 0]
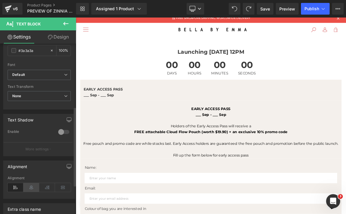
click at [31, 188] on icon at bounding box center [31, 187] width 16 height 9
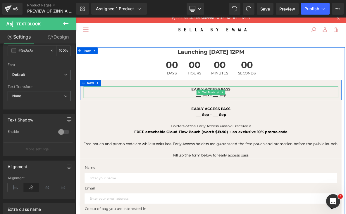
click at [265, 119] on strong "___ Sep - ___ Sep" at bounding box center [253, 119] width 40 height 6
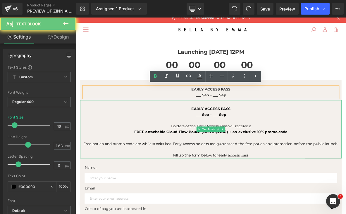
click at [274, 149] on p at bounding box center [253, 153] width 342 height 8
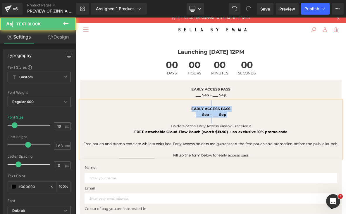
drag, startPoint x: 255, startPoint y: 154, endPoint x: 229, endPoint y: 130, distance: 35.3
click at [229, 131] on div "EARLY ACCESS PASS ___ Sep - ___ Sep Holders of the Early Access Pass will recei…" at bounding box center [253, 164] width 342 height 76
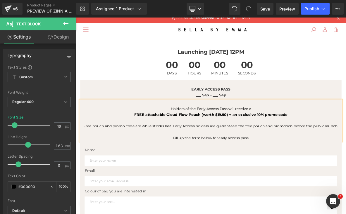
click at [195, 139] on p "Holders of the Early Access Pass will receive a" at bounding box center [253, 138] width 342 height 8
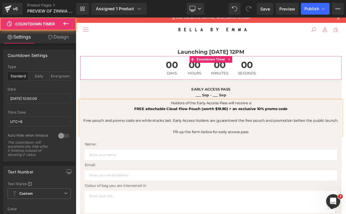
click at [346, 72] on div "00 Days 00 Hours 00 Minutes 00 Seconds" at bounding box center [253, 83] width 342 height 31
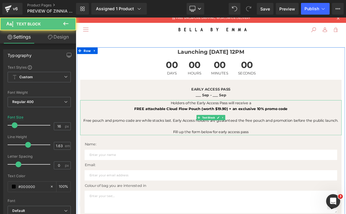
click at [197, 129] on p "Holders of the Early Access Pass will receive a" at bounding box center [253, 130] width 342 height 8
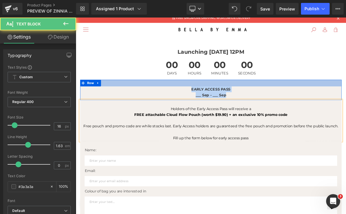
drag, startPoint x: 275, startPoint y: 118, endPoint x: 219, endPoint y: 103, distance: 57.8
click at [219, 103] on div "EARLY ACCESS PASS ___ Sep - ___ Sep Text Block Row" at bounding box center [253, 112] width 342 height 27
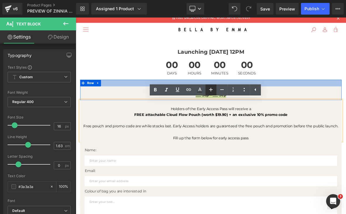
click at [210, 89] on icon at bounding box center [210, 89] width 7 height 7
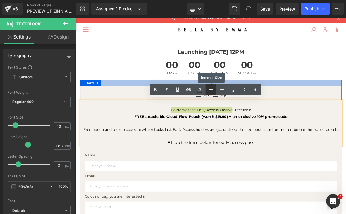
click at [210, 89] on icon at bounding box center [210, 89] width 7 height 7
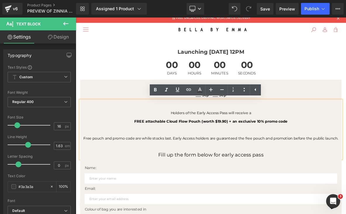
click at [339, 68] on div "00 Days 00 Hours 00 Minutes 00 Seconds Countdown Timer" at bounding box center [253, 83] width 342 height 31
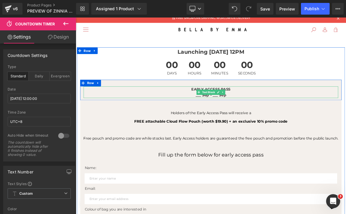
click at [324, 119] on p "___ Sep - ___ Sep" at bounding box center [253, 120] width 334 height 8
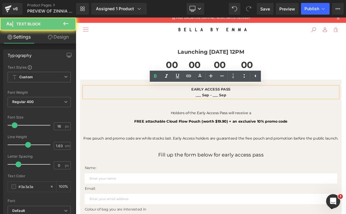
click at [324, 120] on p "___ Sep - ___ Sep" at bounding box center [253, 120] width 334 height 8
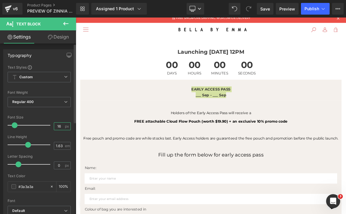
drag, startPoint x: 61, startPoint y: 128, endPoint x: 48, endPoint y: 128, distance: 13.2
click at [48, 128] on div "Font Size 16 px" at bounding box center [39, 126] width 63 height 20
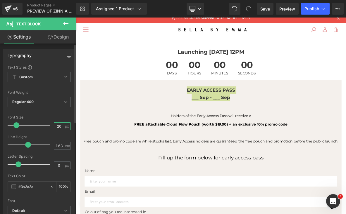
type input "20"
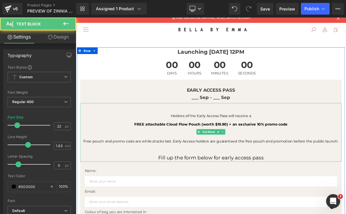
click at [310, 145] on p "Holders of the Early Access Pass will receive a" at bounding box center [253, 146] width 342 height 11
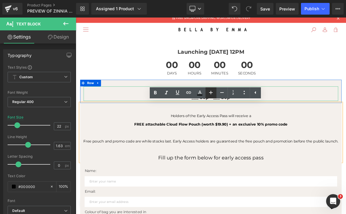
click at [212, 95] on icon at bounding box center [210, 92] width 7 height 7
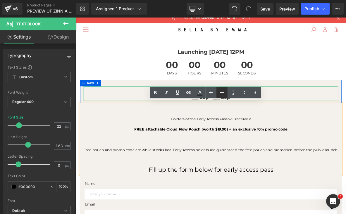
click at [219, 95] on icon at bounding box center [222, 92] width 7 height 7
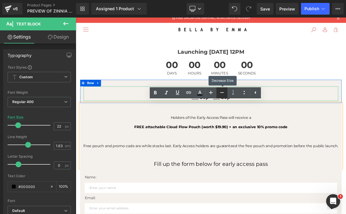
click at [219, 95] on icon at bounding box center [222, 92] width 7 height 7
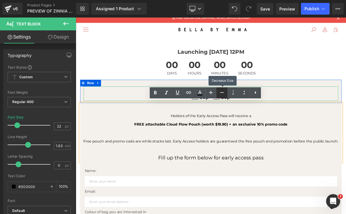
click at [219, 95] on icon at bounding box center [222, 92] width 7 height 7
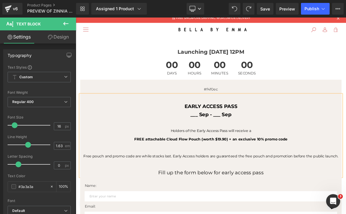
click at [268, 133] on strong "EARLY ACCESS PASS" at bounding box center [252, 134] width 69 height 8
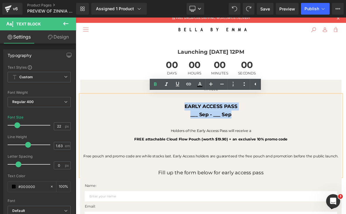
drag, startPoint x: 285, startPoint y: 142, endPoint x: 211, endPoint y: 130, distance: 75.0
click at [211, 130] on div "EARLY ACCESS PASS ___ Sep - ___ Sep Holders of the Early Access Pass will recei…" at bounding box center [253, 173] width 342 height 108
copy div "EARLY ACCESS PASS ___ Sep - ___ Sep"
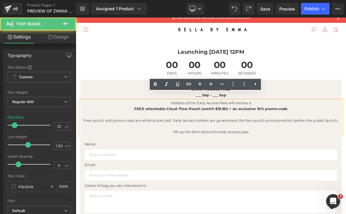
click at [272, 167] on p "Fill up the form below for early access pass" at bounding box center [253, 168] width 342 height 8
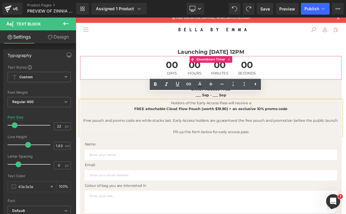
click at [346, 65] on p "Launching 13 July, 12PM" at bounding box center [253, 62] width 342 height 11
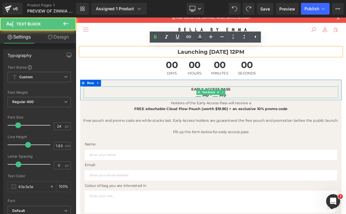
click at [283, 115] on p "EARLY ACCESS PASS" at bounding box center [253, 112] width 334 height 8
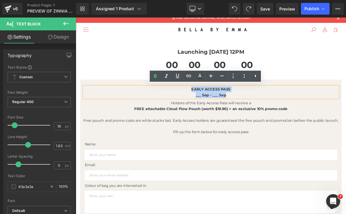
drag, startPoint x: 276, startPoint y: 120, endPoint x: 226, endPoint y: 111, distance: 50.6
click at [226, 111] on div "EARLY ACCESS PASS ___ Sep - ___ Sep" at bounding box center [253, 115] width 334 height 15
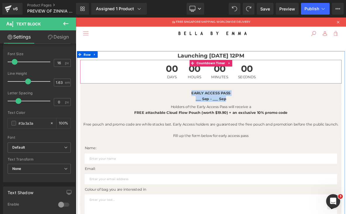
scroll to position [0, 0]
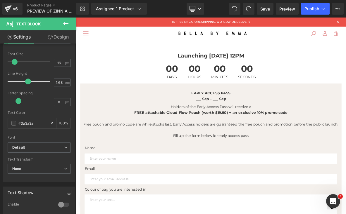
click at [170, 26] on p "FREE SINGAPORE SHIPPING. WORLDWIDE DELIVERY" at bounding box center [253, 24] width 354 height 12
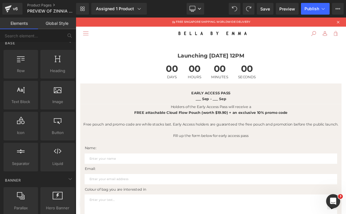
click at [170, 26] on p "FREE SINGAPORE SHIPPING. WORLDWIDE DELIVERY" at bounding box center [253, 24] width 354 height 12
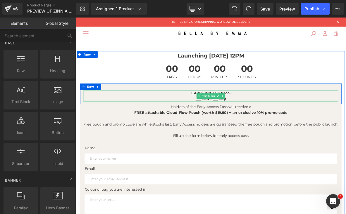
click at [267, 126] on div "EARLY ACCESS PASS ___ Sep - ___ Sep Text Block" at bounding box center [253, 120] width 334 height 15
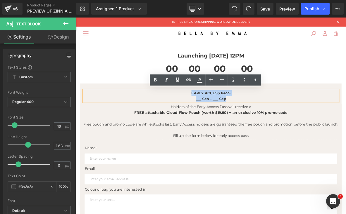
drag, startPoint x: 278, startPoint y: 125, endPoint x: 210, endPoint y: 108, distance: 69.8
click at [210, 108] on div "EARLY ACCESS PASS ___ Sep - ___ Sep Text Block Row" at bounding box center [253, 117] width 342 height 27
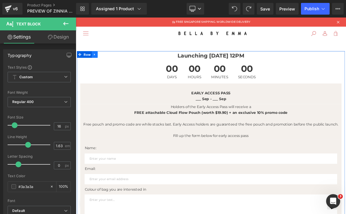
click at [100, 63] on link at bounding box center [101, 66] width 8 height 9
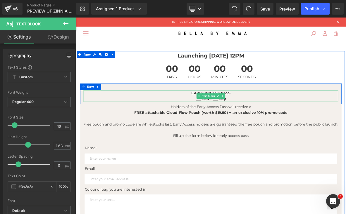
click at [257, 124] on strong "___ Sep - ___ Sep" at bounding box center [253, 124] width 40 height 6
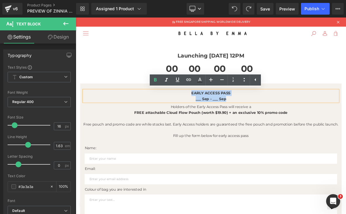
drag, startPoint x: 277, startPoint y: 126, endPoint x: 212, endPoint y: 114, distance: 66.3
click at [212, 114] on div "EARLY ACCESS PASS ___ Sep - ___ Sep" at bounding box center [253, 120] width 334 height 15
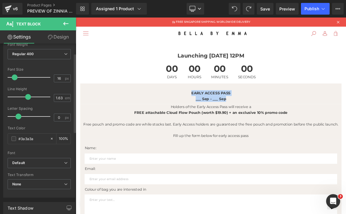
scroll to position [51, 0]
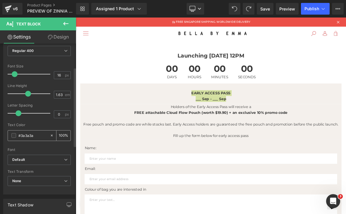
click at [23, 135] on input "#3a3a3a" at bounding box center [32, 136] width 29 height 6
type input "#D69696"
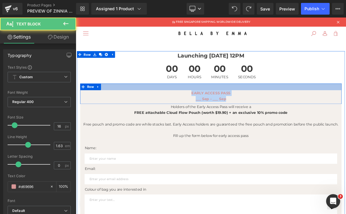
drag, startPoint x: 277, startPoint y: 123, endPoint x: 223, endPoint y: 110, distance: 55.4
click at [223, 110] on div "EARLY ACCESS PASS ___ Sep - ___ Sep Text Block Row" at bounding box center [253, 117] width 342 height 27
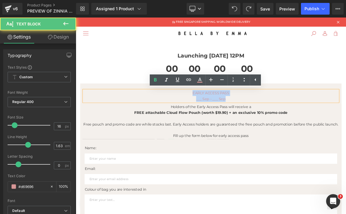
drag, startPoint x: 277, startPoint y: 124, endPoint x: 226, endPoint y: 111, distance: 53.0
click at [226, 113] on div "EARLY ACCESS PASS ___ Sep - ___ Sep" at bounding box center [253, 120] width 334 height 15
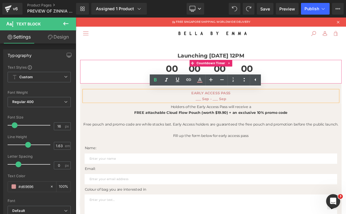
click at [346, 79] on div "00 Days 00 Hours 00 Minutes 00 Seconds" at bounding box center [253, 88] width 342 height 31
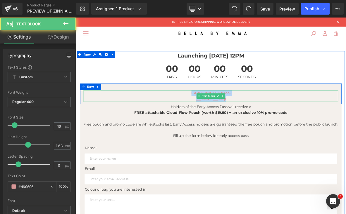
drag, startPoint x: 278, startPoint y: 125, endPoint x: 223, endPoint y: 114, distance: 55.8
click at [223, 114] on div "EARLY ACCESS PASS ___ Sep - ___ Sep" at bounding box center [253, 120] width 334 height 15
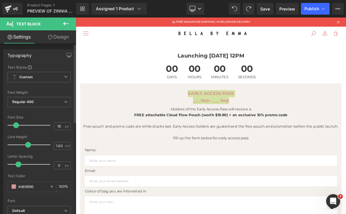
click at [16, 126] on div at bounding box center [31, 126] width 40 height 12
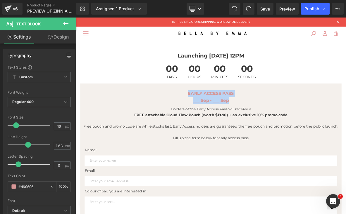
click at [346, 85] on div "00 Days 00 Hours 00 Minutes 00 Seconds" at bounding box center [253, 88] width 342 height 31
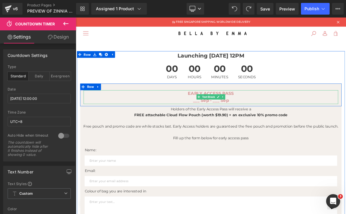
scroll to position [2, 0]
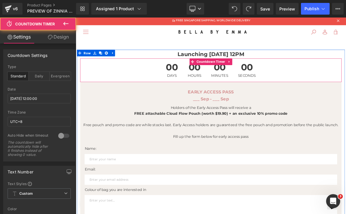
click at [314, 90] on div "00 Seconds" at bounding box center [300, 86] width 35 height 31
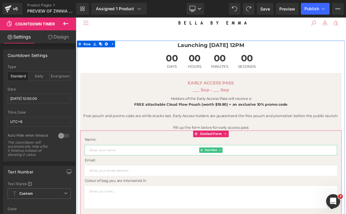
scroll to position [15, 0]
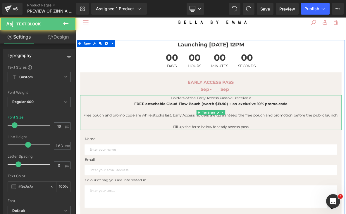
click at [325, 146] on span "Free pouch and promo code are while stocks last. Early Access holders are guara…" at bounding box center [253, 146] width 334 height 6
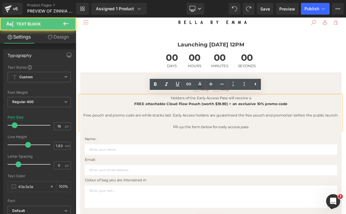
click at [201, 143] on span "Free pouch and promo code are while stocks last. Early Access holders are guara…" at bounding box center [253, 146] width 334 height 6
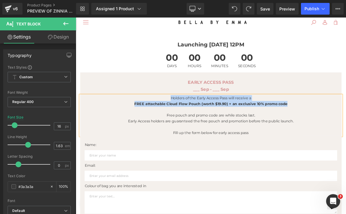
drag, startPoint x: 359, startPoint y: 129, endPoint x: 198, endPoint y: 121, distance: 160.8
click at [198, 121] on div "Holders of the Early Access Pass will receive a FREE attachable Cloud Flow Pouc…" at bounding box center [253, 146] width 342 height 54
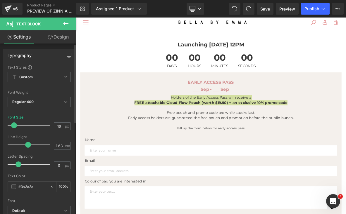
drag, startPoint x: 28, startPoint y: 124, endPoint x: 14, endPoint y: 124, distance: 14.0
click at [14, 124] on div at bounding box center [31, 126] width 40 height 12
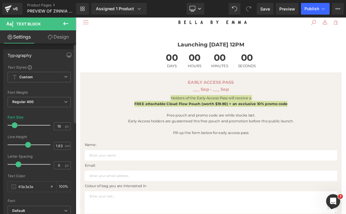
drag, startPoint x: 18, startPoint y: 125, endPoint x: 15, endPoint y: 125, distance: 2.9
click at [15, 125] on div at bounding box center [31, 126] width 40 height 12
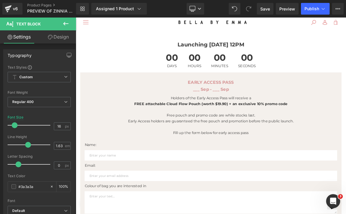
click at [293, 163] on p at bounding box center [253, 161] width 342 height 8
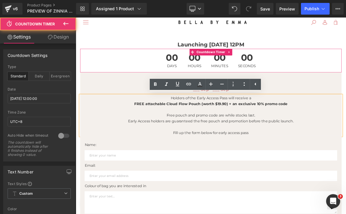
click at [346, 68] on div "00 Days 00 Hours 00 Minutes 00 Seconds" at bounding box center [253, 74] width 342 height 31
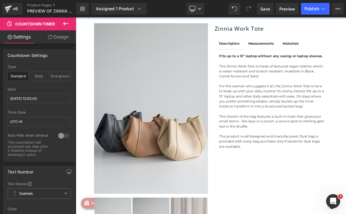
scroll to position [417, 0]
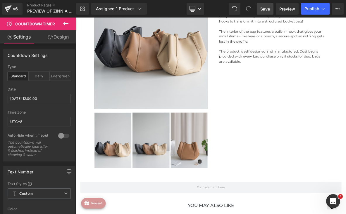
click at [267, 8] on span "Save" at bounding box center [265, 9] width 10 height 6
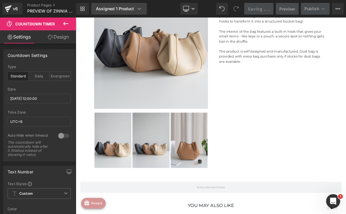
click at [122, 9] on div "Assigned 1 Product" at bounding box center [119, 9] width 46 height 6
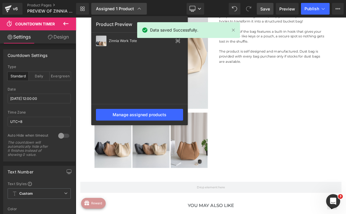
click at [122, 9] on div "Assigned 1 Product" at bounding box center [119, 9] width 46 height 6
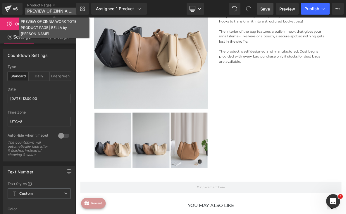
click at [51, 8] on p "PREVIEW OF ZINNIA WORK TOTE PRODUCT PAGE | BELLA by emma" at bounding box center [54, 11] width 59 height 7
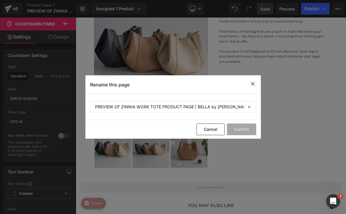
drag, startPoint x: 209, startPoint y: 131, endPoint x: 155, endPoint y: 96, distance: 63.6
click at [157, 96] on div "Rename this page PREVIEW OF ZINNIA WORK TOTE PRODUCT PAGE | BELLA by emma Cance…" at bounding box center [173, 106] width 176 height 63
drag, startPoint x: 121, startPoint y: 107, endPoint x: 160, endPoint y: 107, distance: 38.9
click at [161, 107] on input "PREVIEW OF ZINNIA WORK TOTE PRODUCT PAGE | BELLA by emma" at bounding box center [173, 107] width 166 height 12
type input "PREVIEW OF CLOUD GLOW BACKPACK | BELLA by emma"
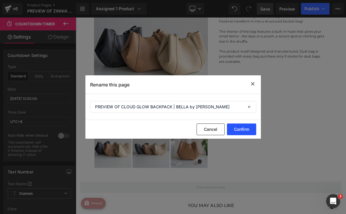
click at [247, 133] on button "Confirm" at bounding box center [241, 130] width 29 height 12
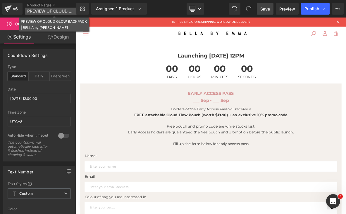
scroll to position [0, 0]
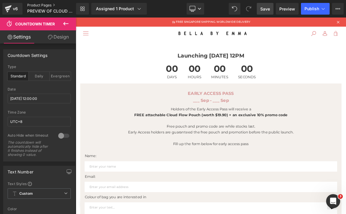
click at [33, 5] on link "Product Pages" at bounding box center [56, 5] width 59 height 5
